Goal: Task Accomplishment & Management: Manage account settings

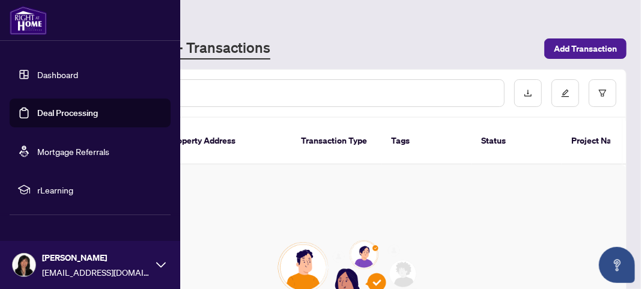
click at [159, 265] on icon at bounding box center [161, 264] width 10 height 5
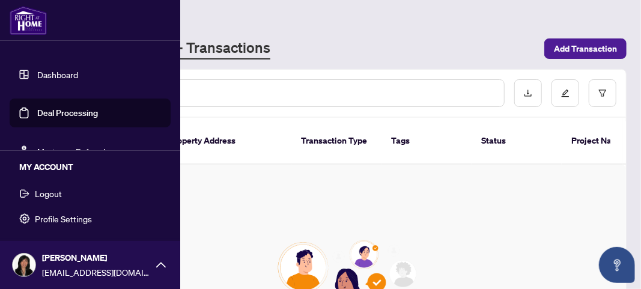
click at [71, 221] on span "Profile Settings" at bounding box center [63, 218] width 57 height 19
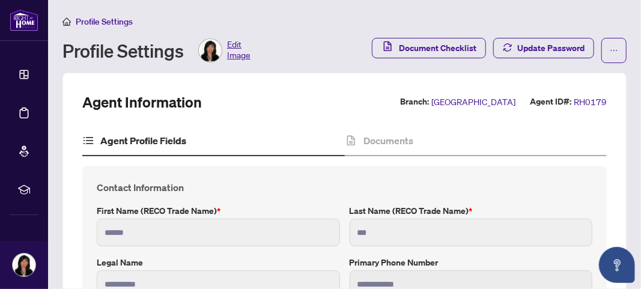
type input "**********"
type input "****"
type input "**********"
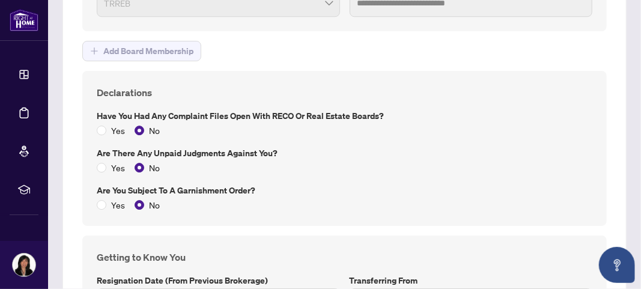
scroll to position [1735, 0]
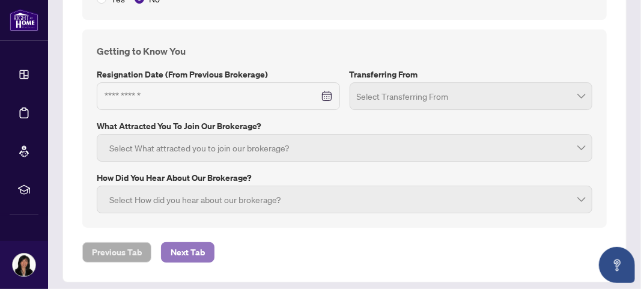
click at [194, 243] on span "Next Tab" at bounding box center [188, 252] width 34 height 19
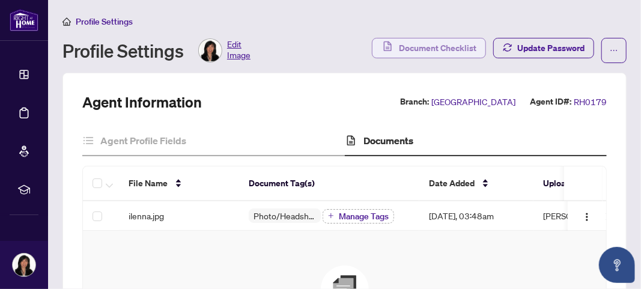
click at [428, 45] on span "Document Checklist" at bounding box center [438, 47] width 78 height 19
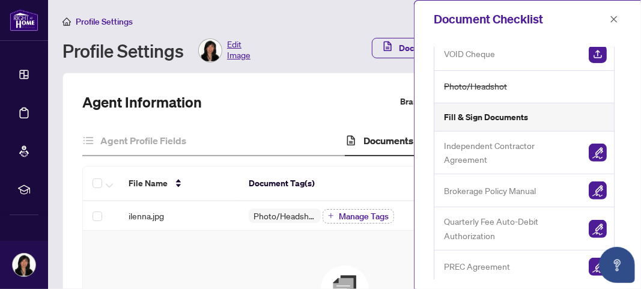
scroll to position [159, 0]
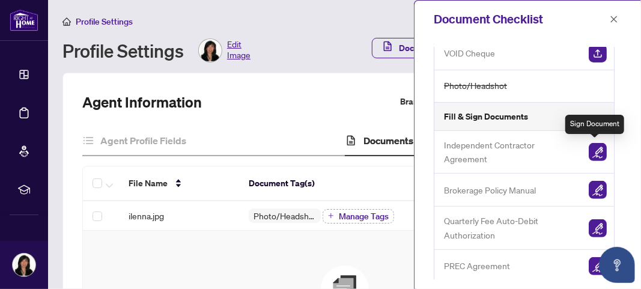
click at [598, 152] on img "button" at bounding box center [598, 152] width 18 height 18
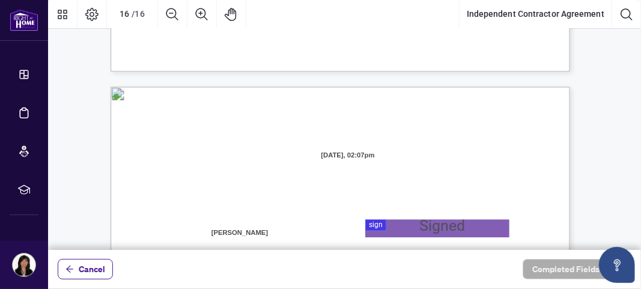
scroll to position [9085, 0]
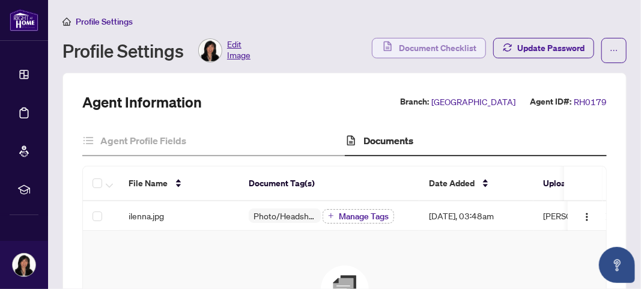
click at [438, 41] on span "Document Checklist" at bounding box center [438, 47] width 78 height 19
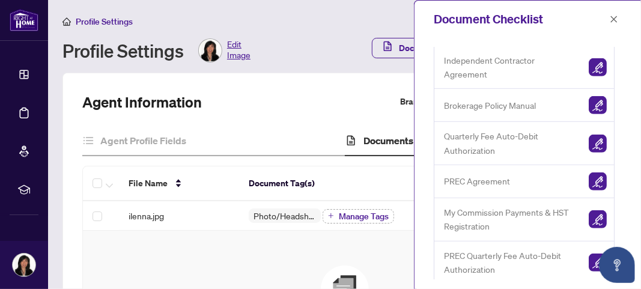
scroll to position [246, 0]
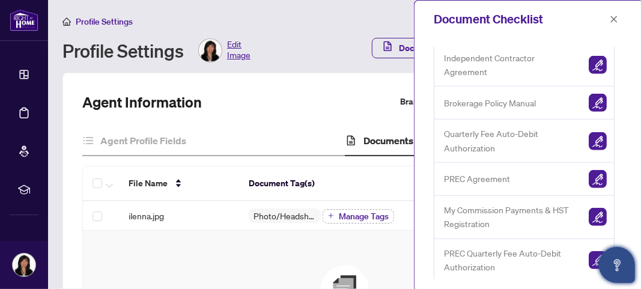
drag, startPoint x: 618, startPoint y: 228, endPoint x: 614, endPoint y: 249, distance: 21.5
click at [618, 234] on div "Upload Documents Last 12 months of transactions Report Resignation Letter (From…" at bounding box center [528, 163] width 188 height 232
click at [612, 20] on icon "close" at bounding box center [614, 19] width 8 height 8
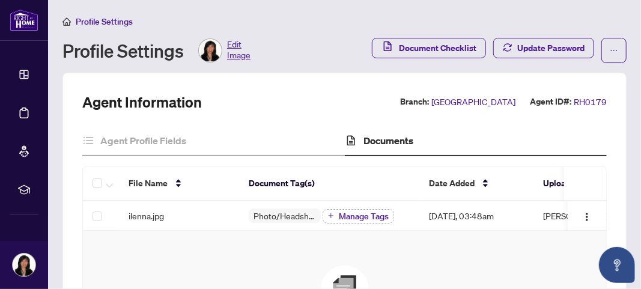
scroll to position [0, 0]
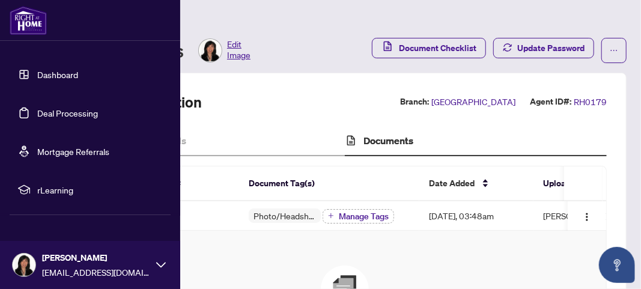
click at [35, 30] on img at bounding box center [28, 20] width 37 height 29
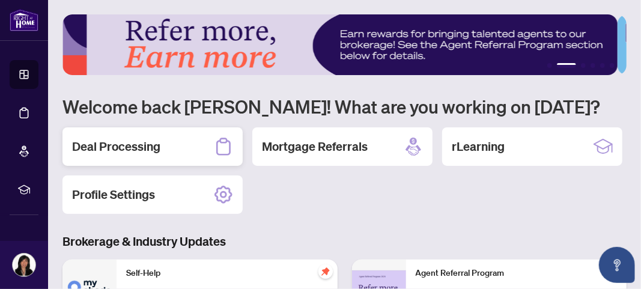
click at [151, 148] on h2 "Deal Processing" at bounding box center [116, 146] width 88 height 17
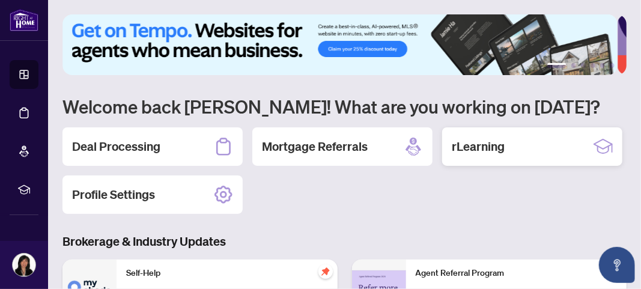
click at [452, 155] on h2 "rLearning" at bounding box center [478, 146] width 53 height 17
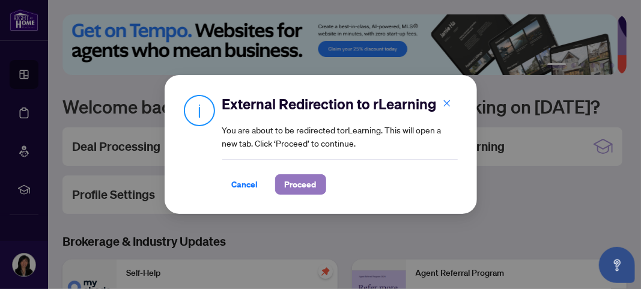
click at [308, 185] on span "Proceed" at bounding box center [301, 184] width 32 height 19
